Goal: Use online tool/utility

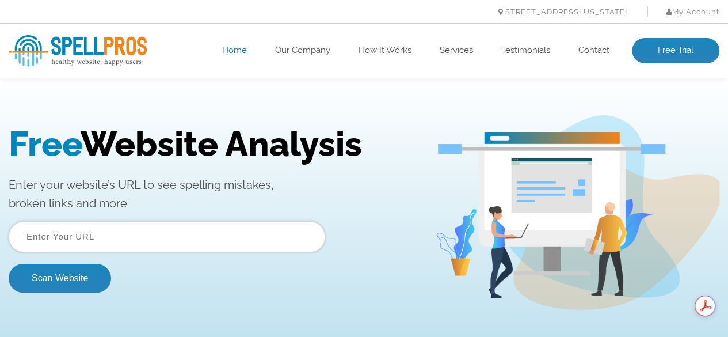
click at [216, 246] on input "text" at bounding box center [167, 236] width 317 height 31
click at [117, 233] on input "text" at bounding box center [167, 236] width 317 height 31
paste input "[URL][DOMAIN_NAME]"
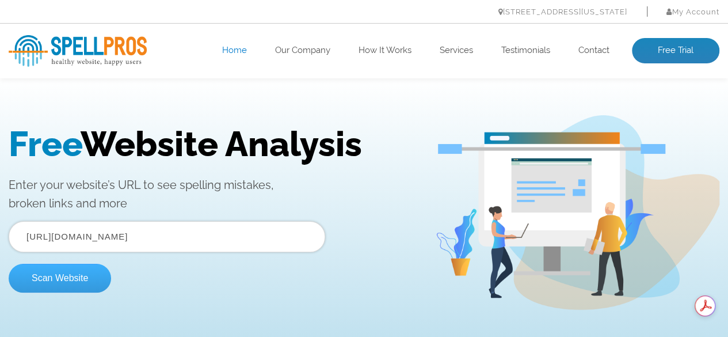
type input "[URL][DOMAIN_NAME]"
click at [71, 280] on button "Scan Website" at bounding box center [60, 278] width 102 height 29
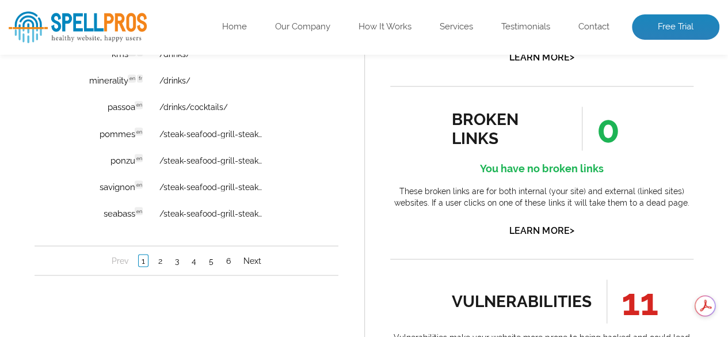
scroll to position [1036, 0]
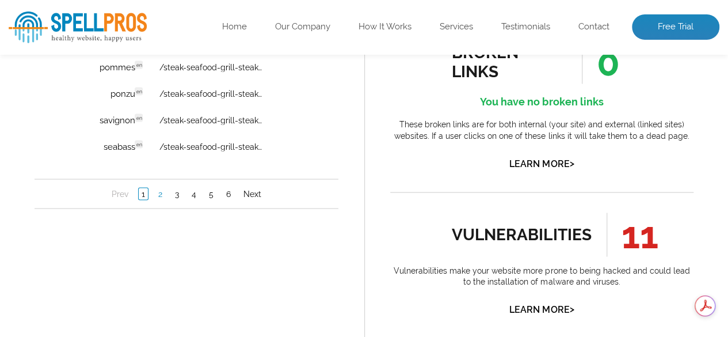
click at [164, 197] on link "2" at bounding box center [160, 194] width 10 height 12
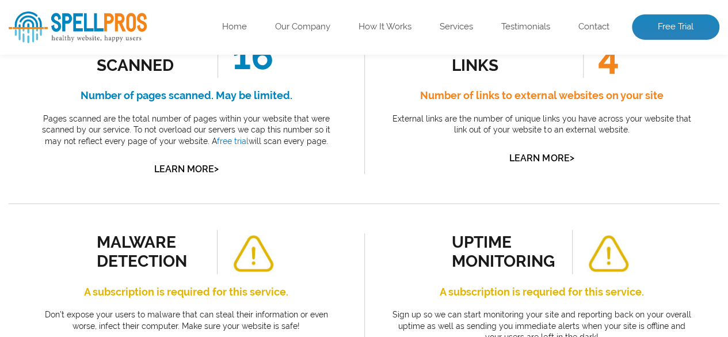
scroll to position [230, 0]
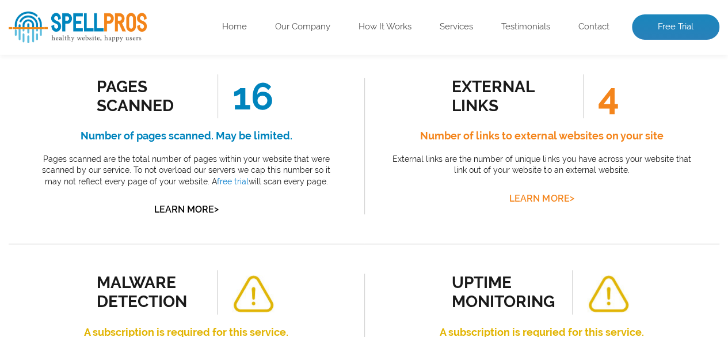
click at [561, 198] on link "Learn More >" at bounding box center [541, 198] width 64 height 11
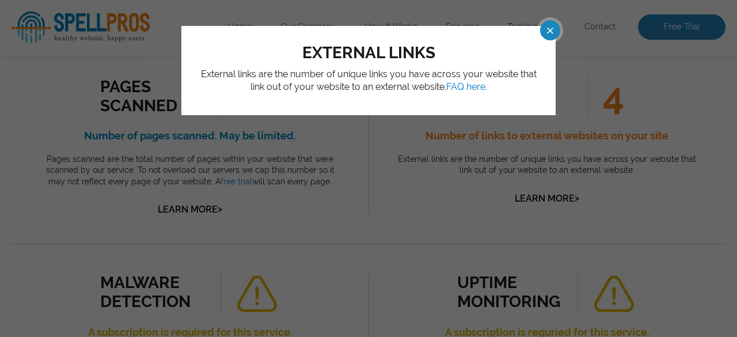
click at [550, 32] on span at bounding box center [539, 30] width 20 height 20
